Goal: Task Accomplishment & Management: Manage account settings

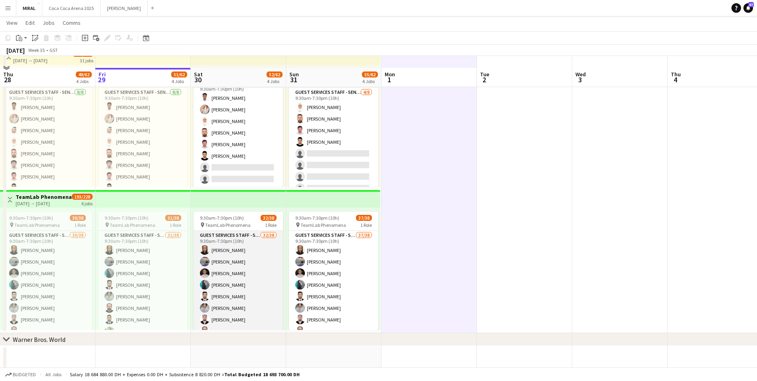
scroll to position [359, 0]
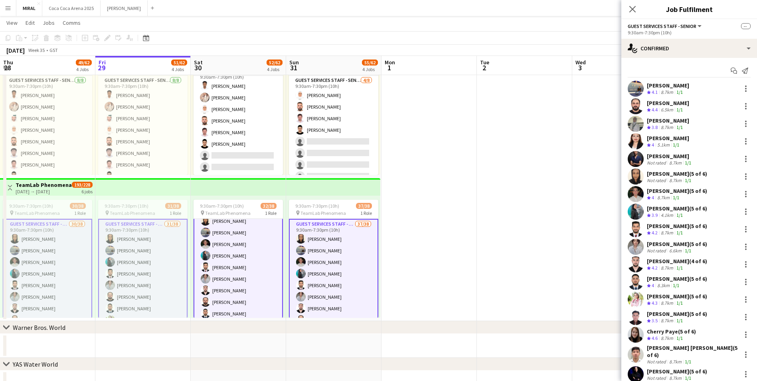
scroll to position [0, 0]
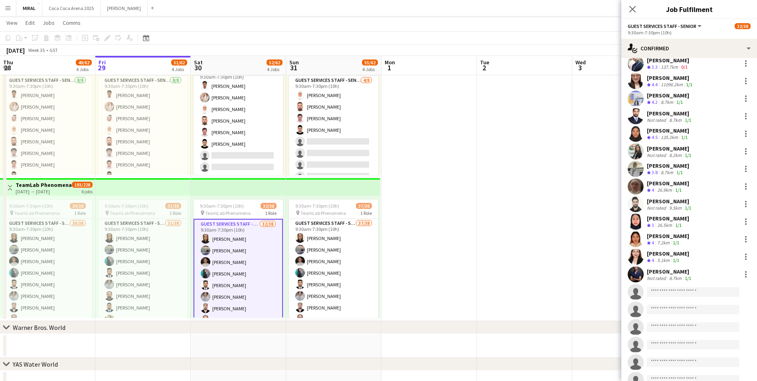
scroll to position [359, 0]
click at [741, 254] on div at bounding box center [746, 256] width 10 height 10
click at [701, 328] on span "Remove" at bounding box center [701, 328] width 24 height 7
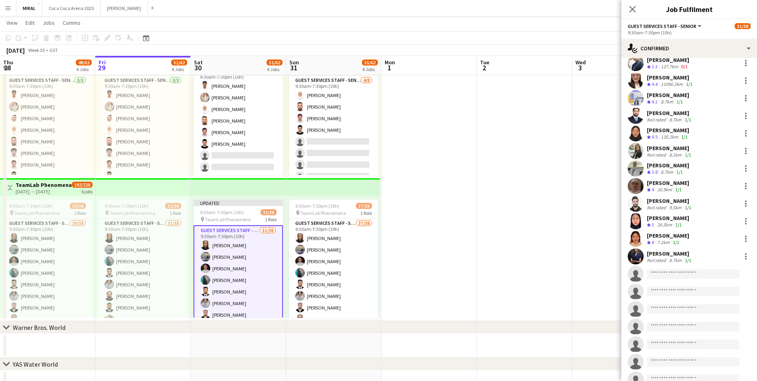
click at [516, 215] on app-date-cell at bounding box center [524, 176] width 95 height 289
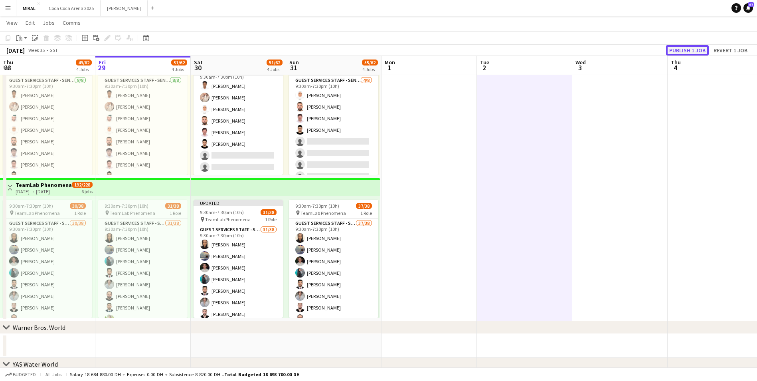
click at [696, 51] on button "Publish 1 job" at bounding box center [687, 50] width 43 height 10
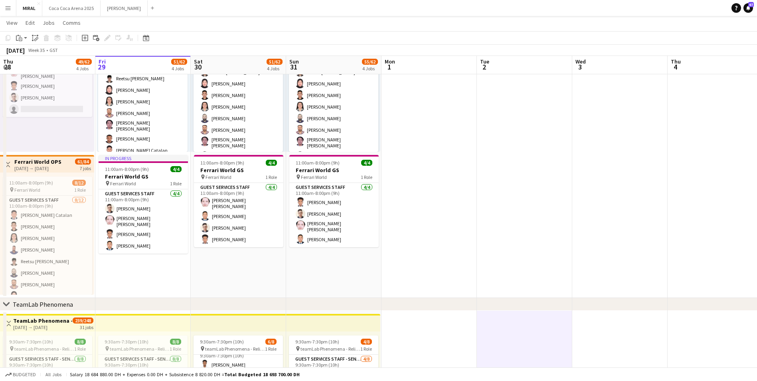
scroll to position [80, 0]
